Goal: Information Seeking & Learning: Compare options

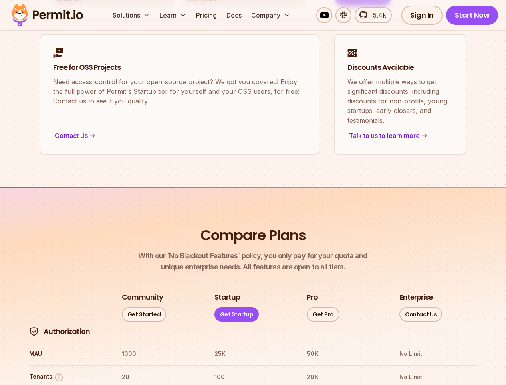
scroll to position [918, 0]
click at [132, 15] on button "Solutions" at bounding box center [131, 15] width 44 height 16
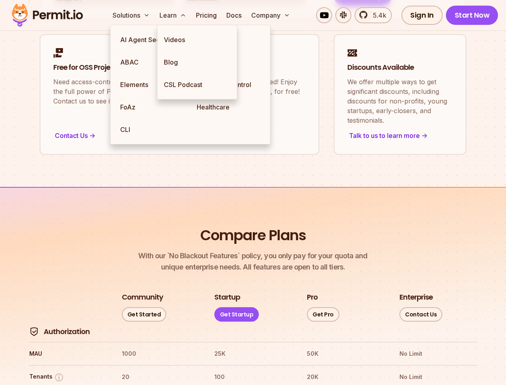
click at [174, 15] on button "Learn" at bounding box center [172, 15] width 33 height 16
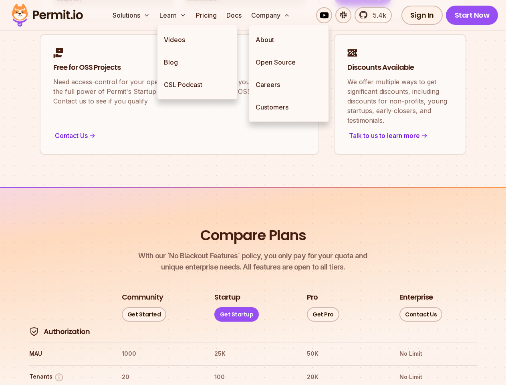
click at [271, 15] on button "Company" at bounding box center [270, 15] width 45 height 16
click at [46, 372] on button "Tenants" at bounding box center [46, 377] width 35 height 10
